Goal: Task Accomplishment & Management: Use online tool/utility

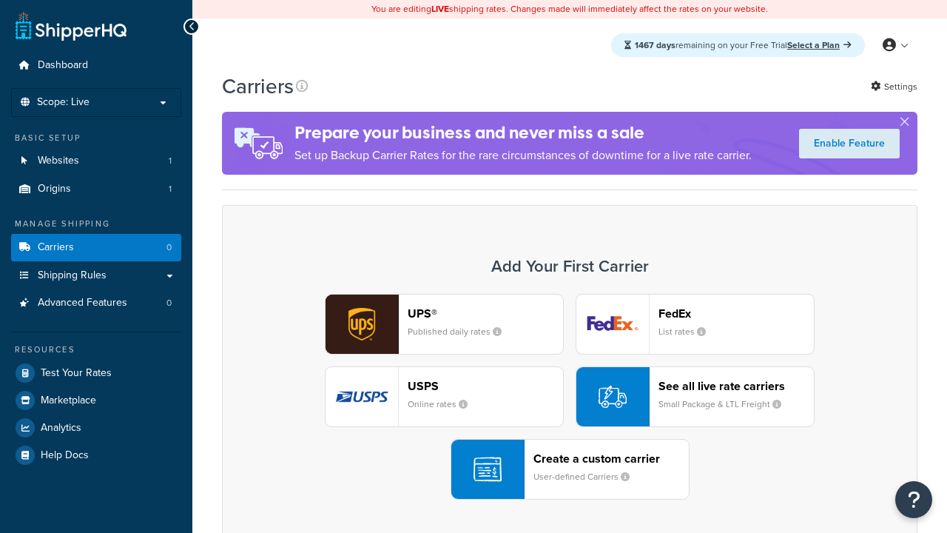
click at [570, 397] on div "UPS® Published daily rates FedEx List rates USPS Online rates See all live rate…" at bounding box center [570, 397] width 664 height 206
click at [570, 470] on div "Create a custom carrier User-defined Carriers" at bounding box center [610, 469] width 155 height 36
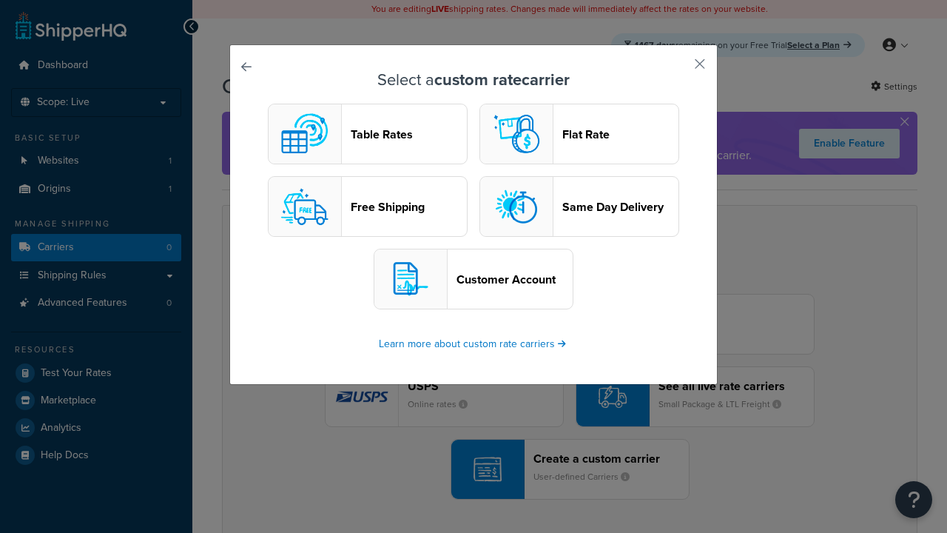
click at [368, 135] on header "Table Rates" at bounding box center [409, 134] width 116 height 14
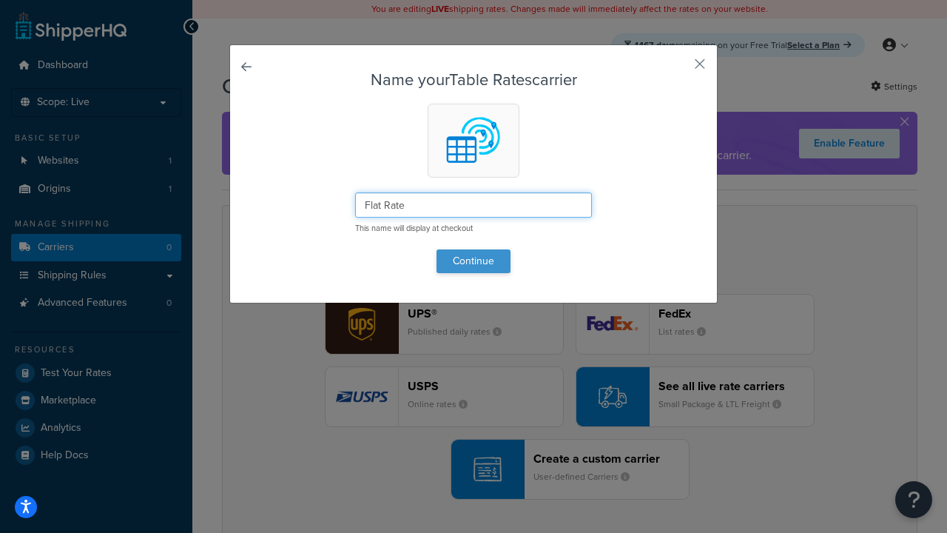
type input "Flat Rate"
click at [474, 260] on button "Continue" at bounding box center [474, 261] width 74 height 24
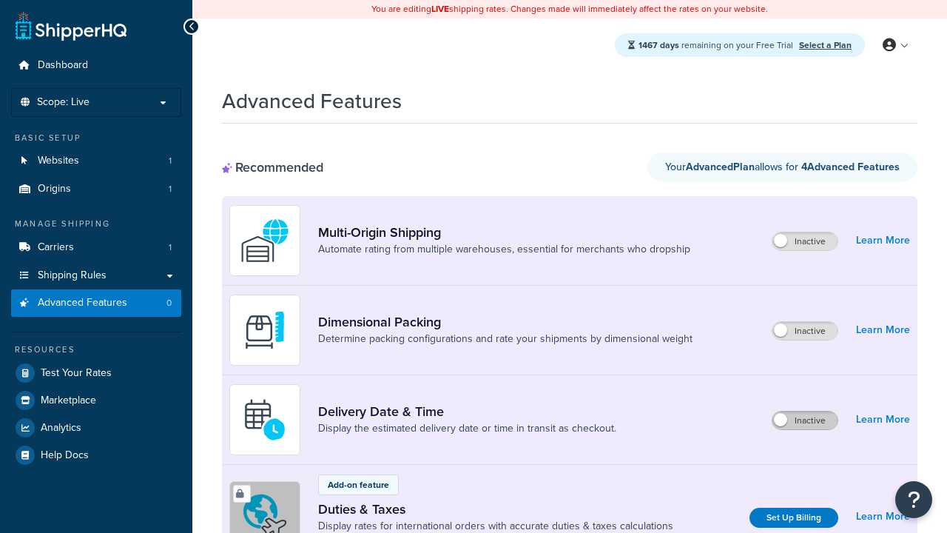
click at [806, 421] on label "Inactive" at bounding box center [804, 420] width 65 height 18
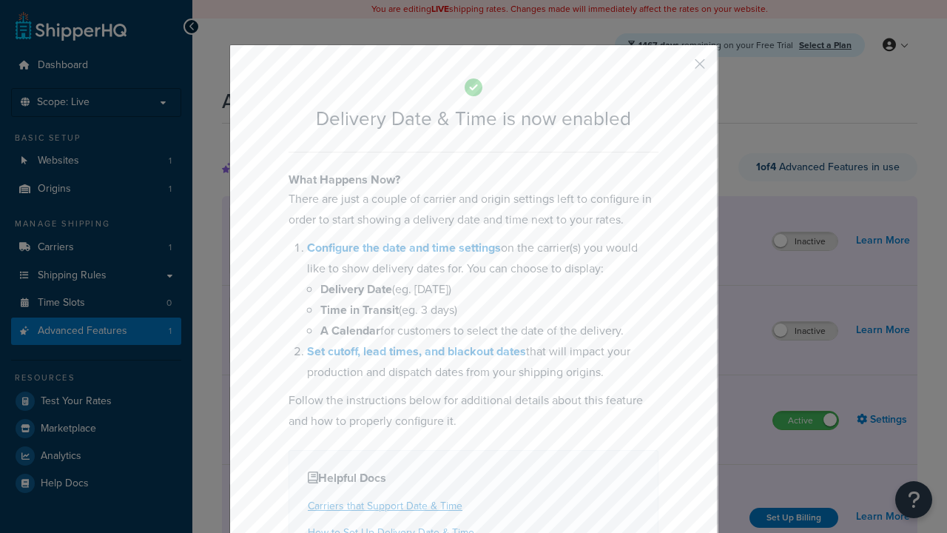
click at [678, 69] on button "button" at bounding box center [678, 69] width 4 height 4
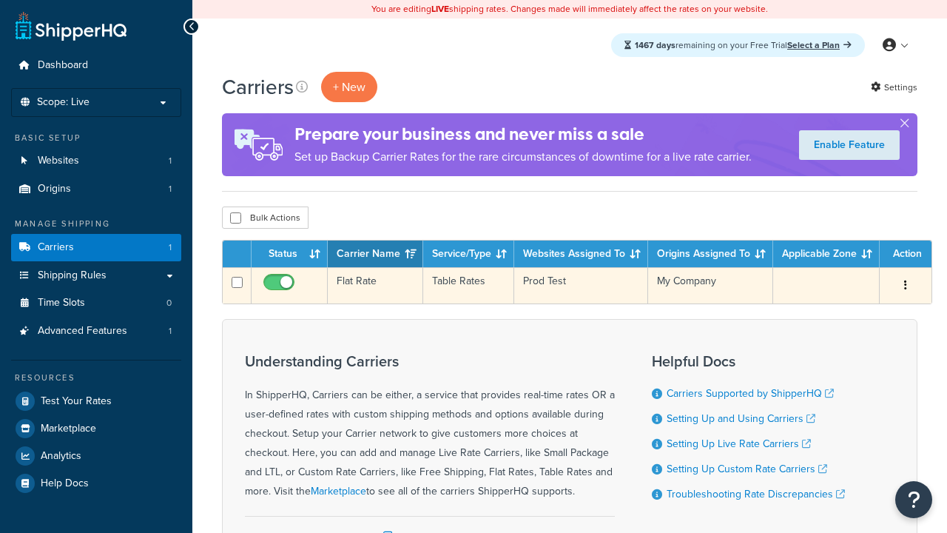
click at [374, 286] on td "Flat Rate" at bounding box center [375, 285] width 95 height 36
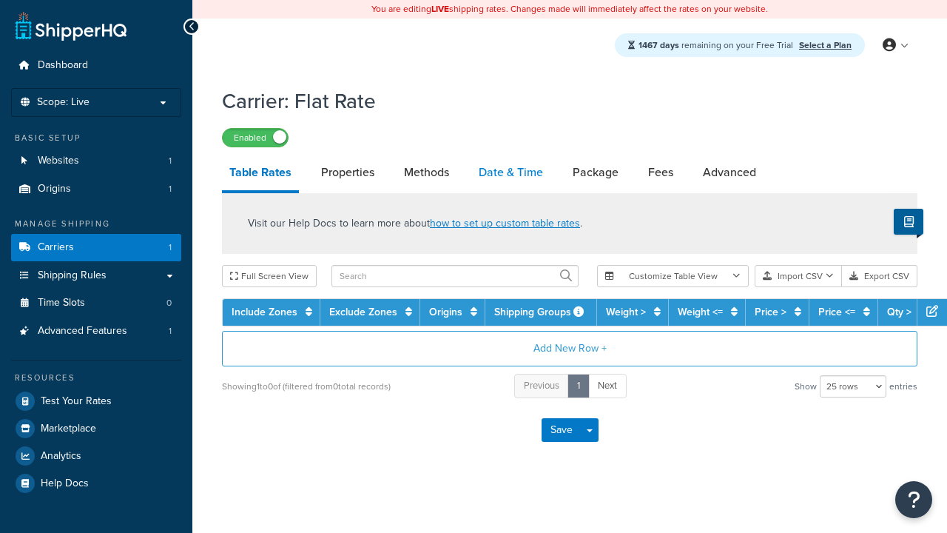
click at [511, 174] on link "Date & Time" at bounding box center [510, 173] width 79 height 36
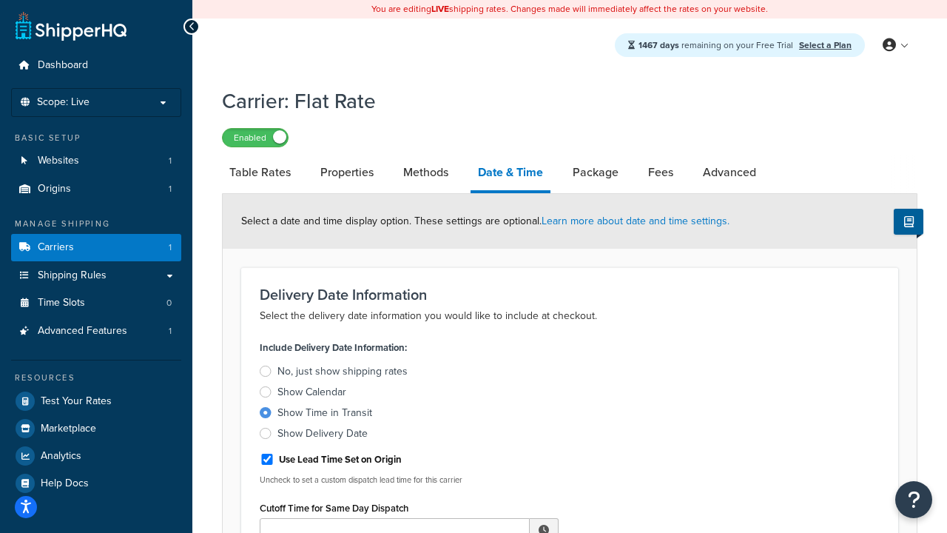
click at [324, 414] on div "Show Time in Transit" at bounding box center [324, 412] width 95 height 15
click at [0, 0] on input "Show Time in Transit" at bounding box center [0, 0] width 0 height 0
type input "11:00 AM"
type input "5"
type input "Delivered on:"
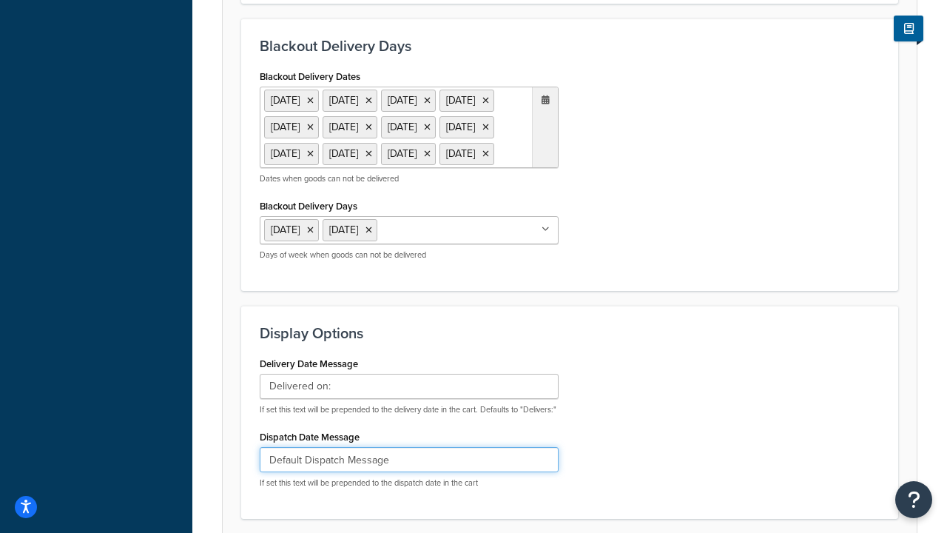
type input "Default Dispatch Message"
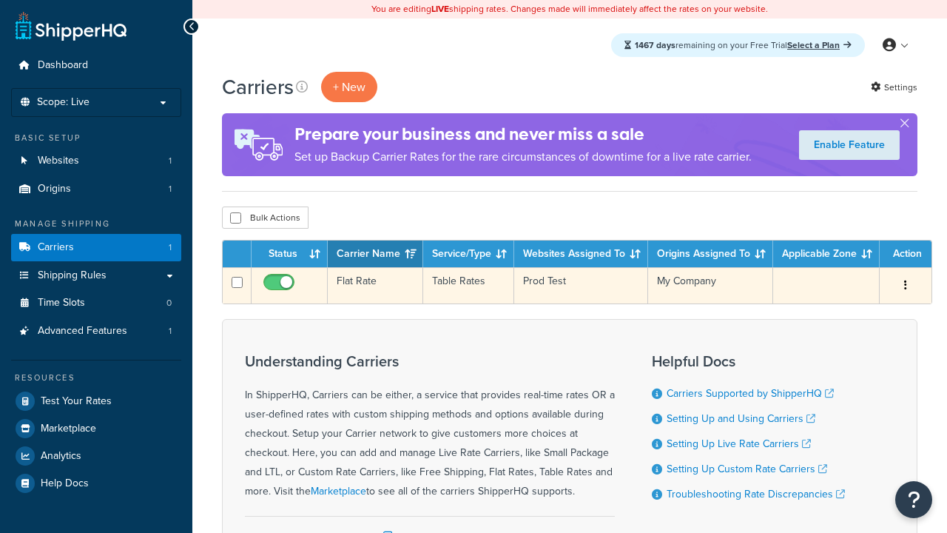
click at [374, 286] on td "Flat Rate" at bounding box center [375, 285] width 95 height 36
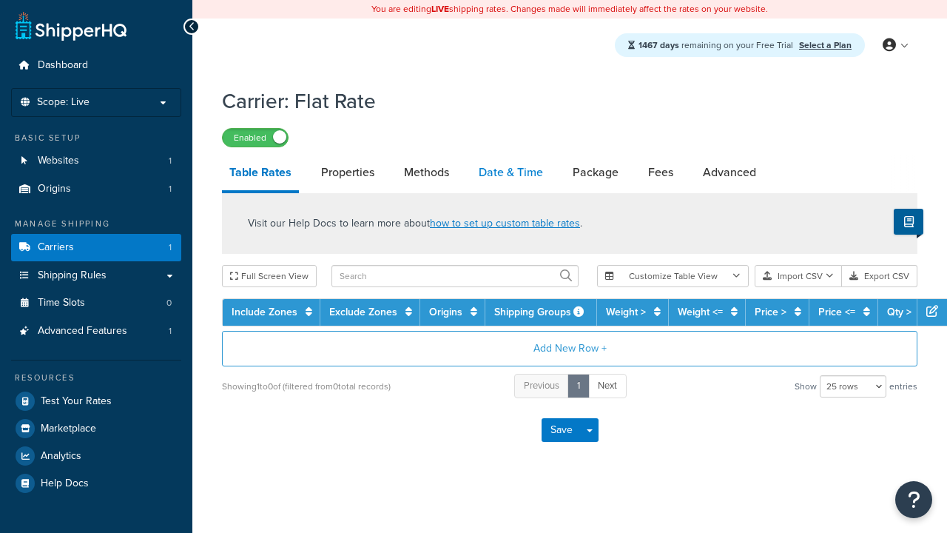
click at [511, 174] on link "Date & Time" at bounding box center [510, 173] width 79 height 36
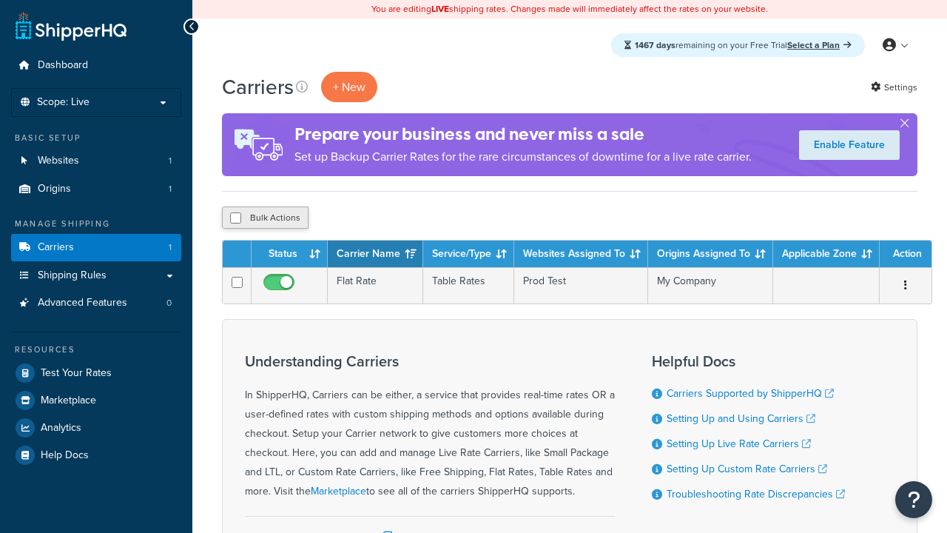
click at [235, 219] on input "checkbox" at bounding box center [235, 217] width 11 height 11
checkbox input "true"
click at [0, 0] on button "Delete" at bounding box center [0, 0] width 0 height 0
